Goal: Transaction & Acquisition: Purchase product/service

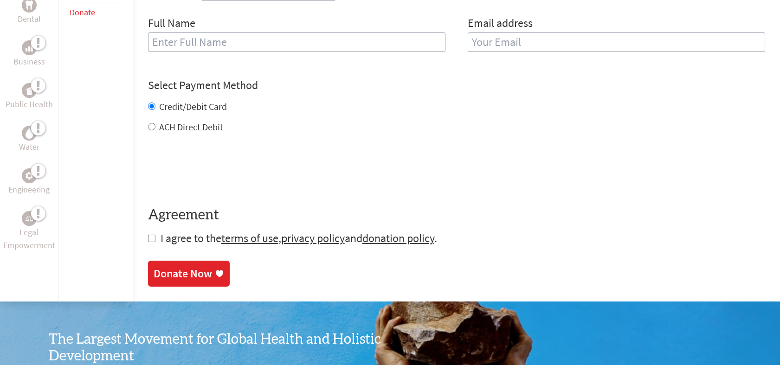
click at [152, 241] on input "checkbox" at bounding box center [151, 238] width 7 height 7
checkbox input "true"
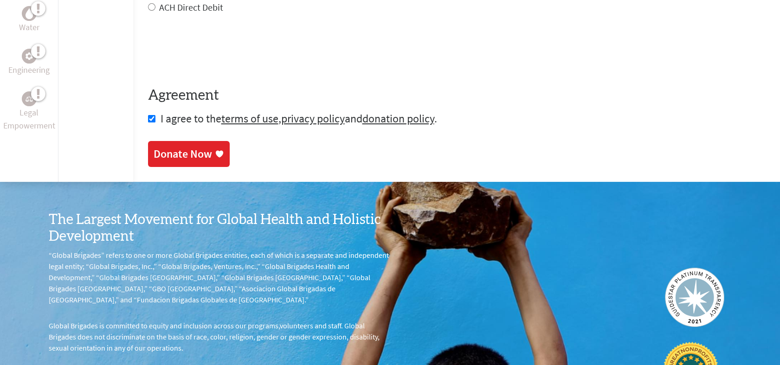
scroll to position [534, 0]
click at [223, 154] on link "Donate Now" at bounding box center [189, 154] width 82 height 26
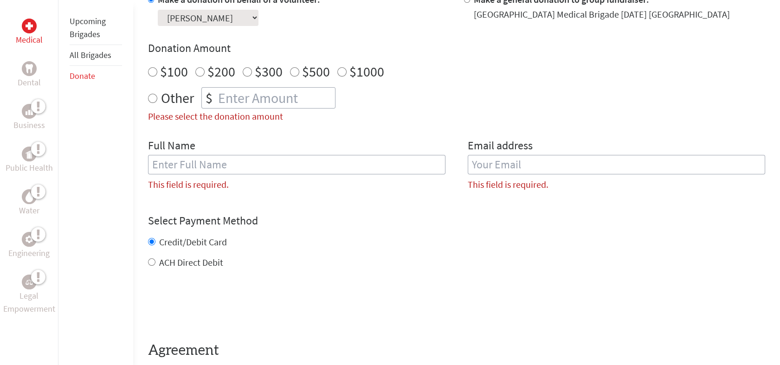
scroll to position [300, 0]
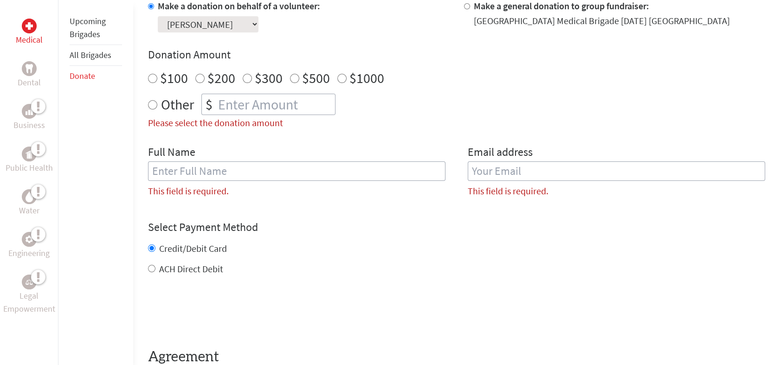
click at [156, 77] on div "$100" at bounding box center [168, 78] width 40 height 17
click at [155, 78] on input "$100" at bounding box center [152, 78] width 9 height 9
radio input "true"
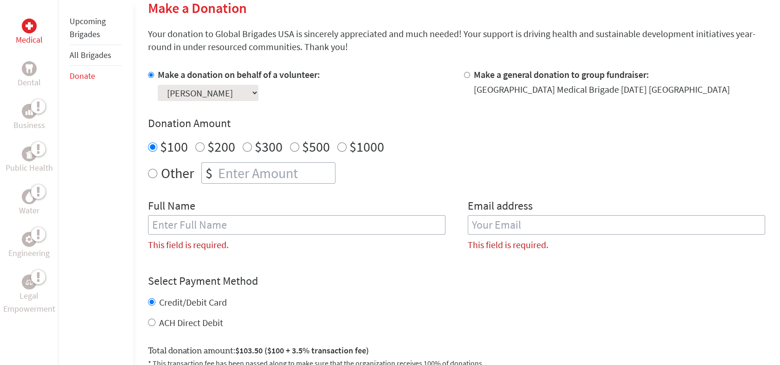
scroll to position [232, 0]
click at [282, 224] on input "text" at bounding box center [296, 224] width 297 height 19
type input "[PERSON_NAME]"
click at [493, 226] on input "email" at bounding box center [616, 224] width 297 height 19
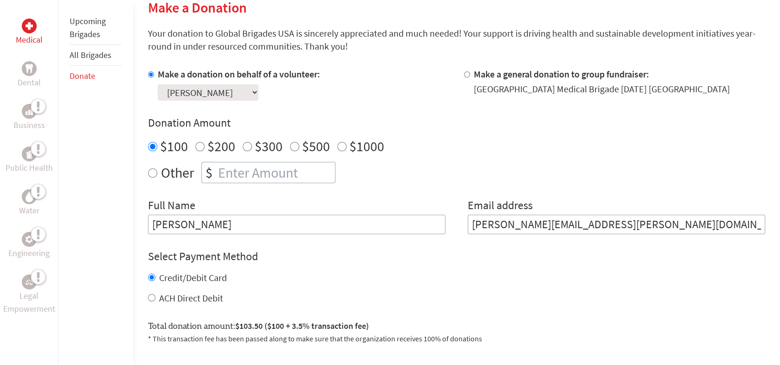
type input "[EMAIL_ADDRESS][DOMAIN_NAME]"
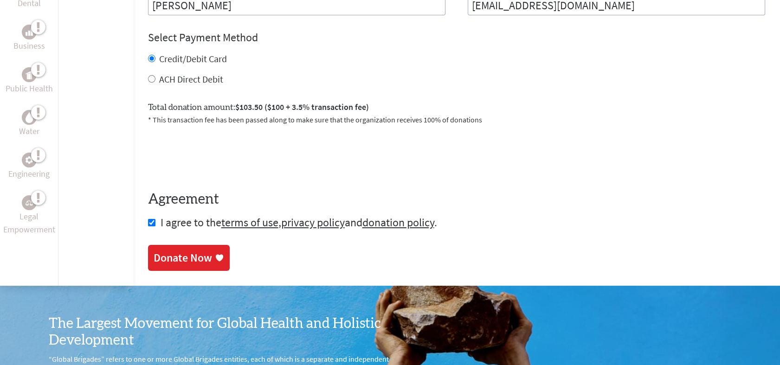
scroll to position [452, 0]
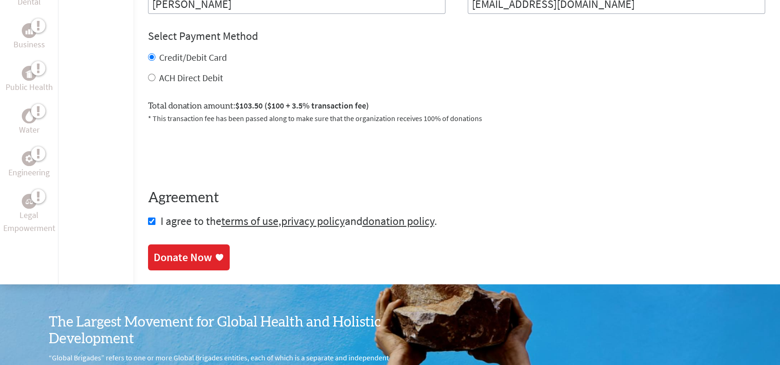
click at [197, 259] on div "Donate Now" at bounding box center [183, 257] width 58 height 15
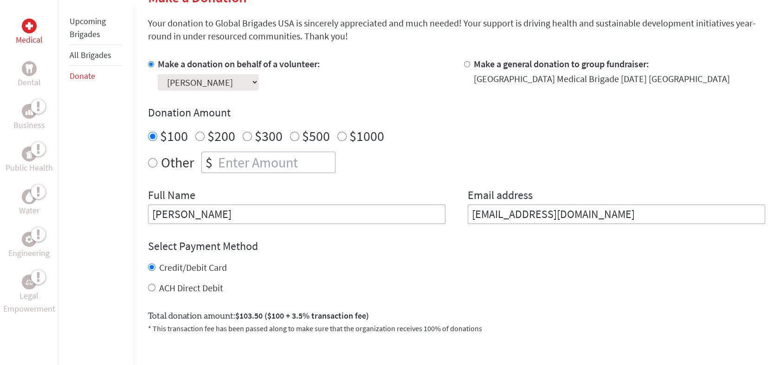
scroll to position [241, 0]
click at [539, 223] on input "[EMAIL_ADDRESS][DOMAIN_NAME]" at bounding box center [616, 215] width 297 height 19
click at [442, 253] on h4 "Select Payment Method" at bounding box center [456, 247] width 617 height 15
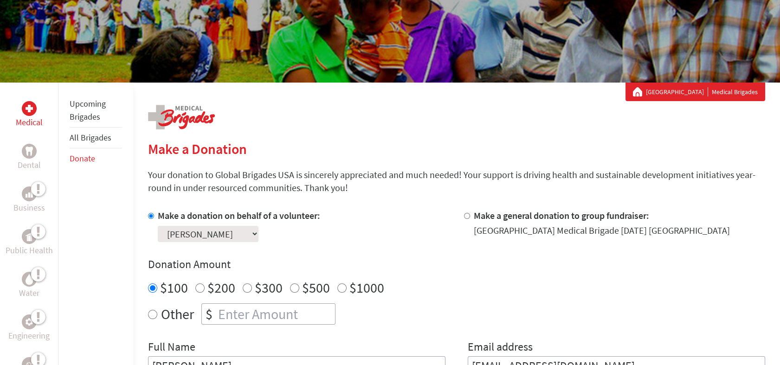
scroll to position [93, 0]
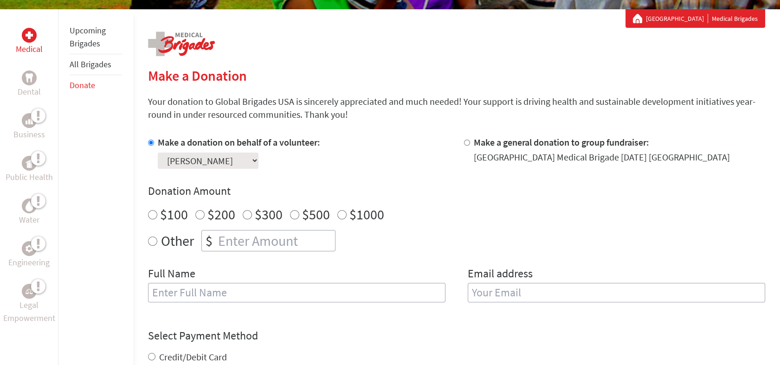
scroll to position [167, 0]
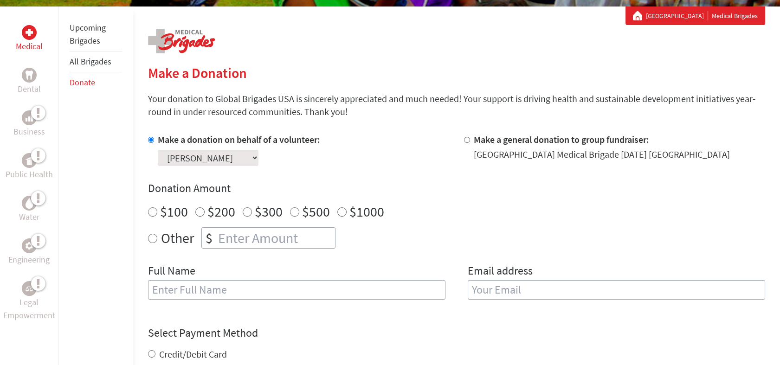
click at [464, 140] on input "Make a general donation to group fundraiser:" at bounding box center [467, 140] width 6 height 6
radio input "true"
click at [149, 144] on div at bounding box center [153, 149] width 10 height 33
click at [152, 137] on input "Make a donation on behalf of a volunteer:" at bounding box center [151, 140] width 6 height 6
radio input "true"
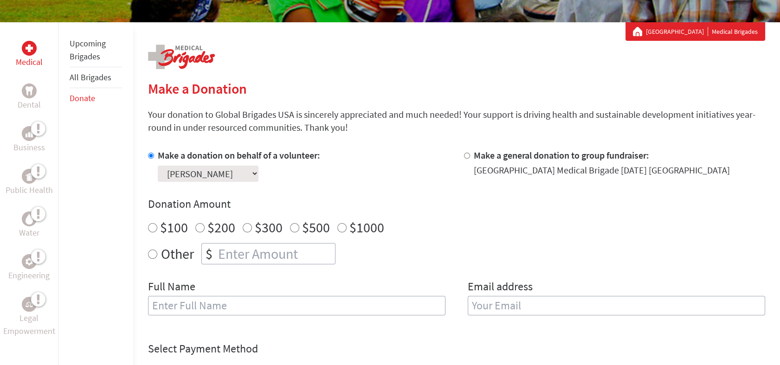
scroll to position [0, 0]
